Goal: Transaction & Acquisition: Subscribe to service/newsletter

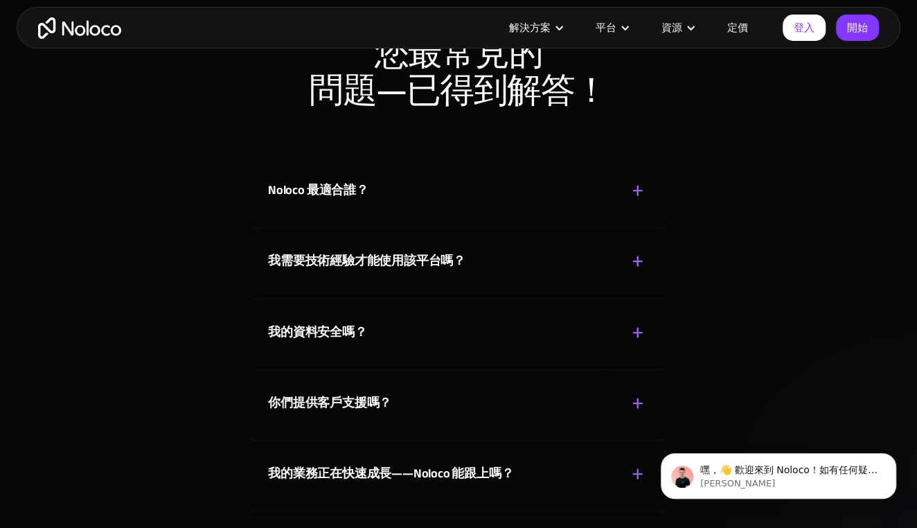
click at [642, 188] on font "+" at bounding box center [638, 191] width 12 height 46
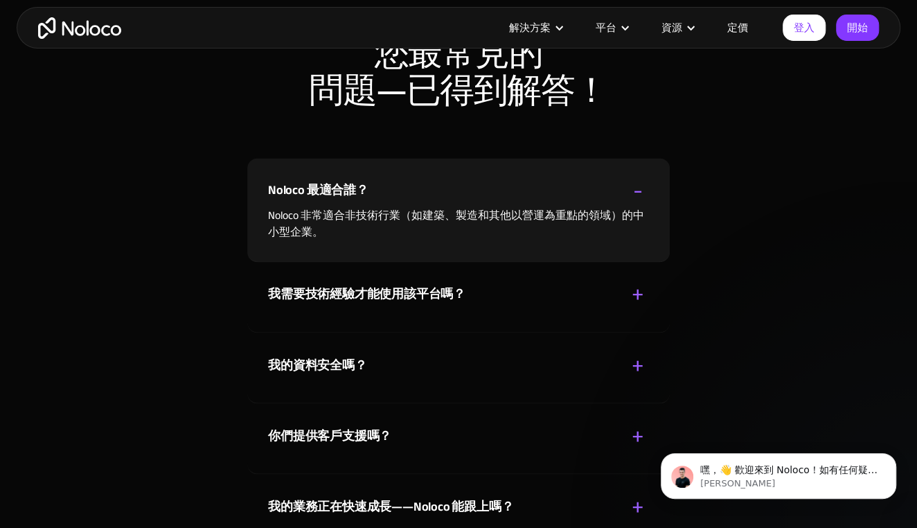
click at [633, 292] on font "+" at bounding box center [638, 295] width 12 height 46
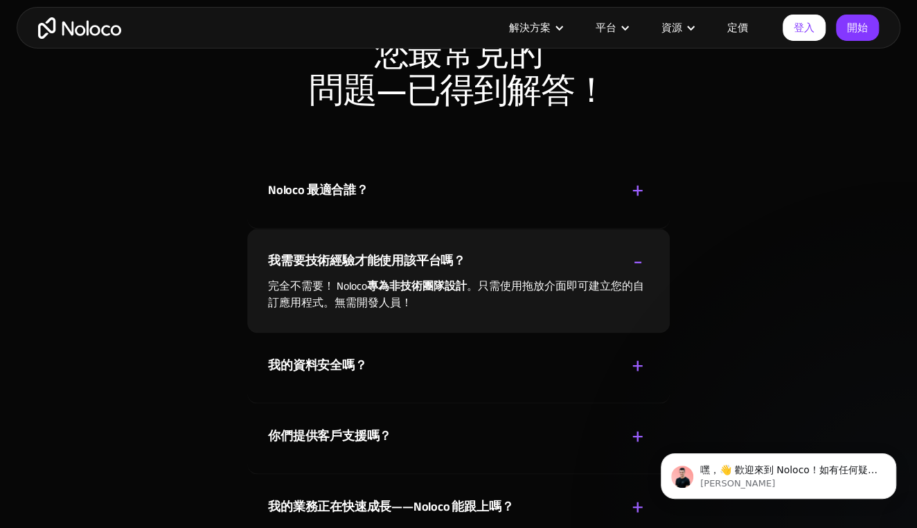
click at [639, 362] on font "+" at bounding box center [638, 365] width 12 height 46
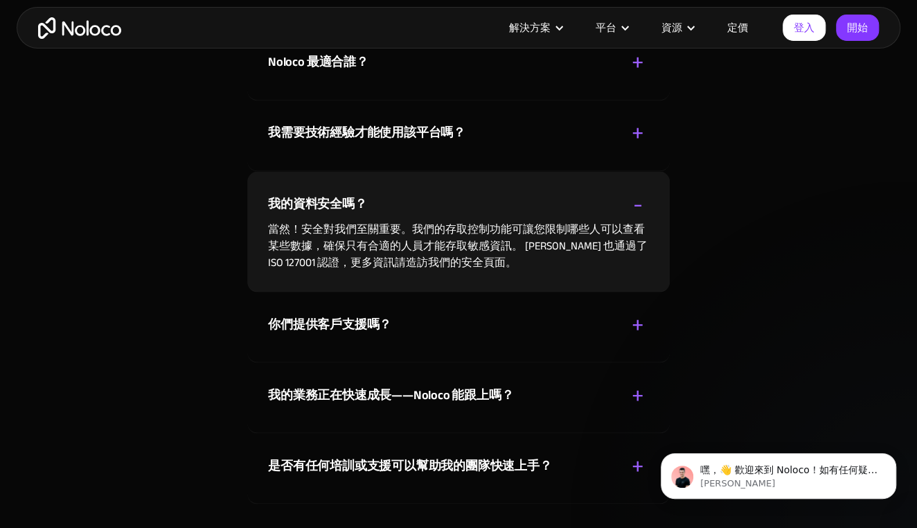
scroll to position [7067, 0]
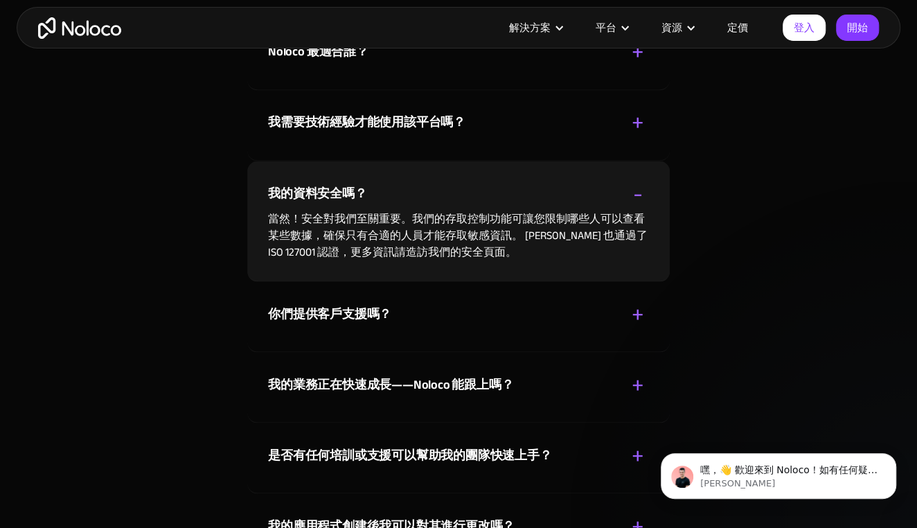
click at [638, 311] on font "+" at bounding box center [638, 314] width 12 height 46
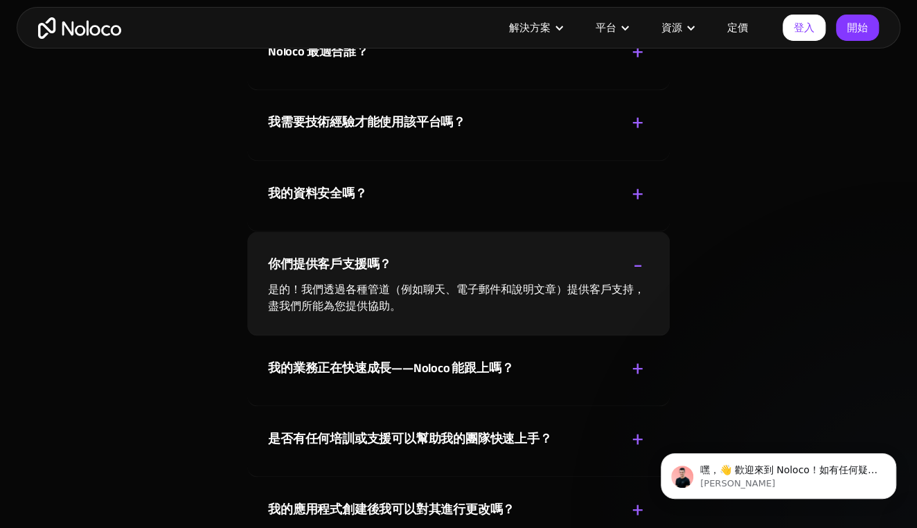
click at [639, 366] on font "+" at bounding box center [638, 368] width 12 height 46
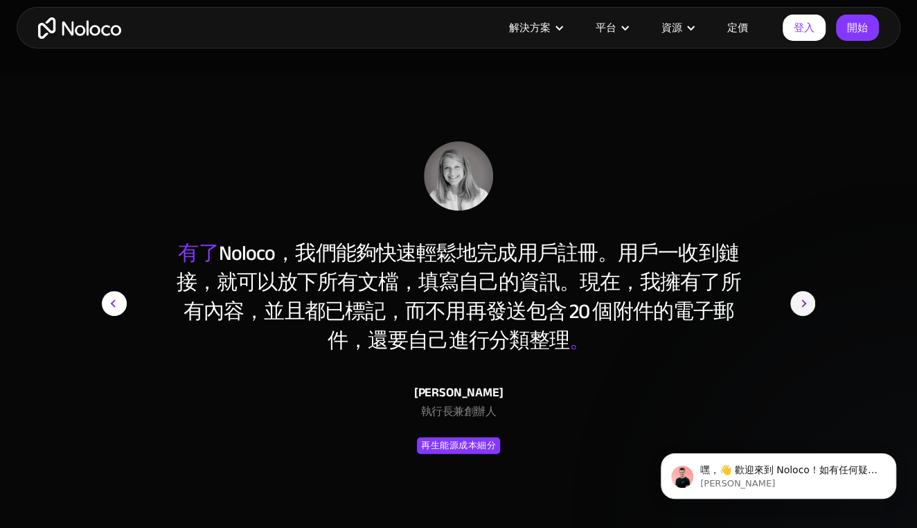
scroll to position [5889, 0]
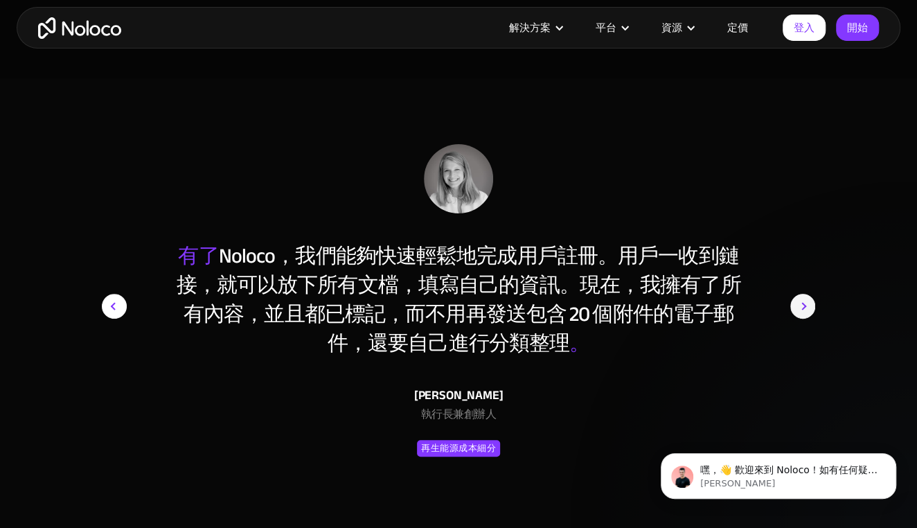
click at [740, 29] on font "定價" at bounding box center [737, 27] width 21 height 19
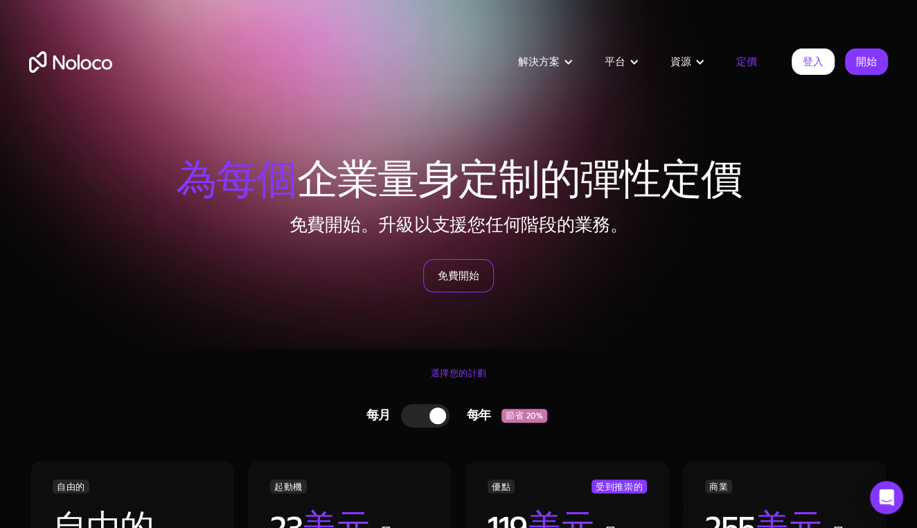
click at [466, 278] on font "免費開始" at bounding box center [459, 275] width 42 height 19
